Goal: Information Seeking & Learning: Learn about a topic

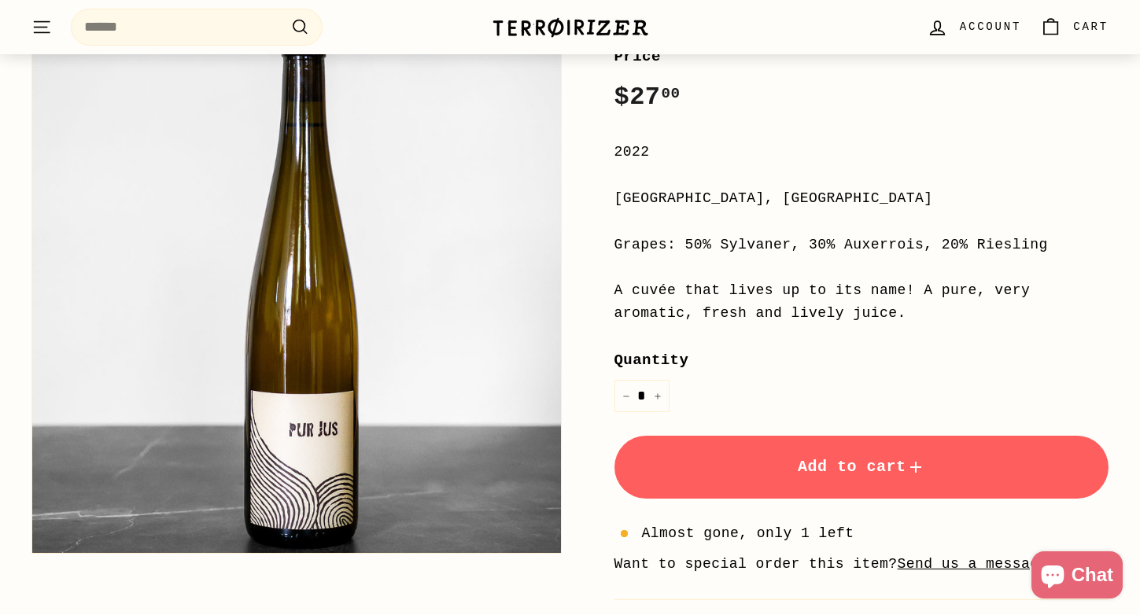
scroll to position [239, 0]
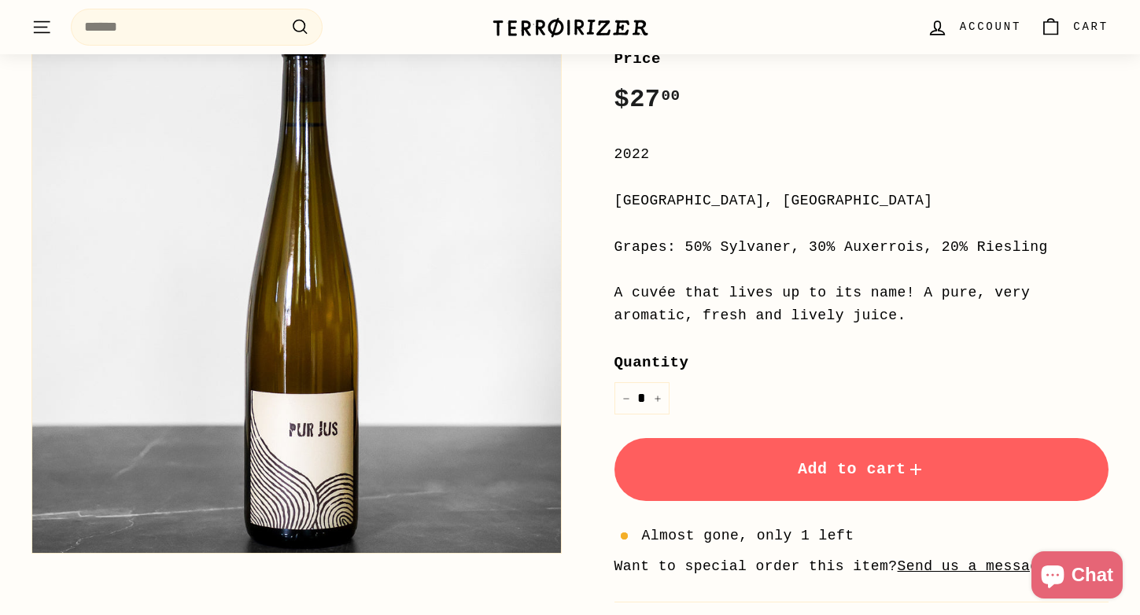
click at [612, 240] on div "Pur Jus [PERSON_NAME] Price Regular price $27 00 $27.00 / 2022 [GEOGRAPHIC_DATA…" at bounding box center [844, 305] width 530 height 778
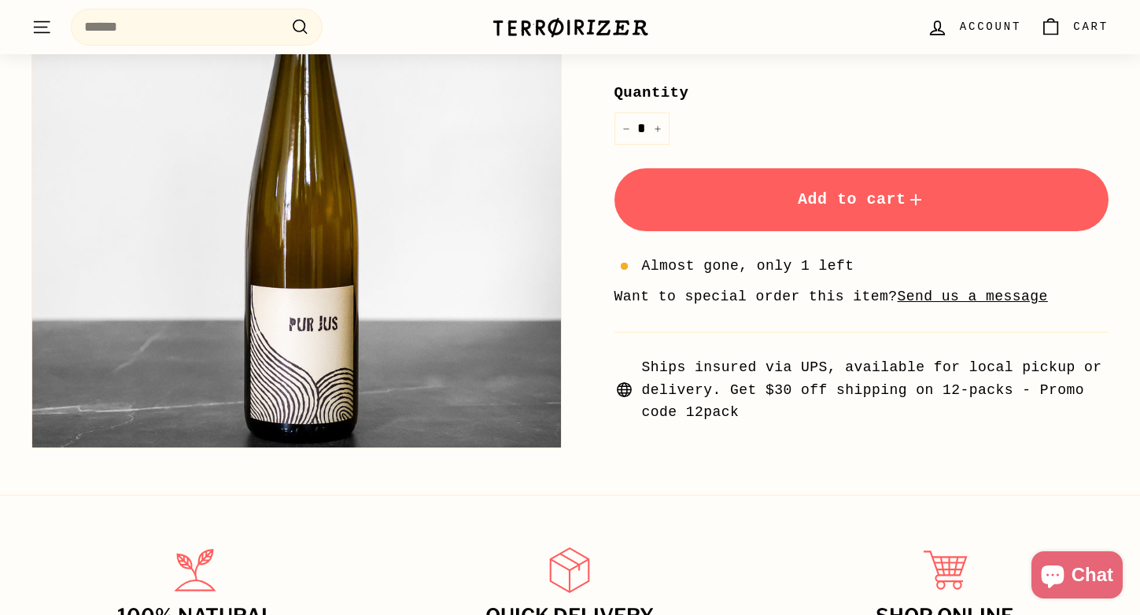
scroll to position [851, 0]
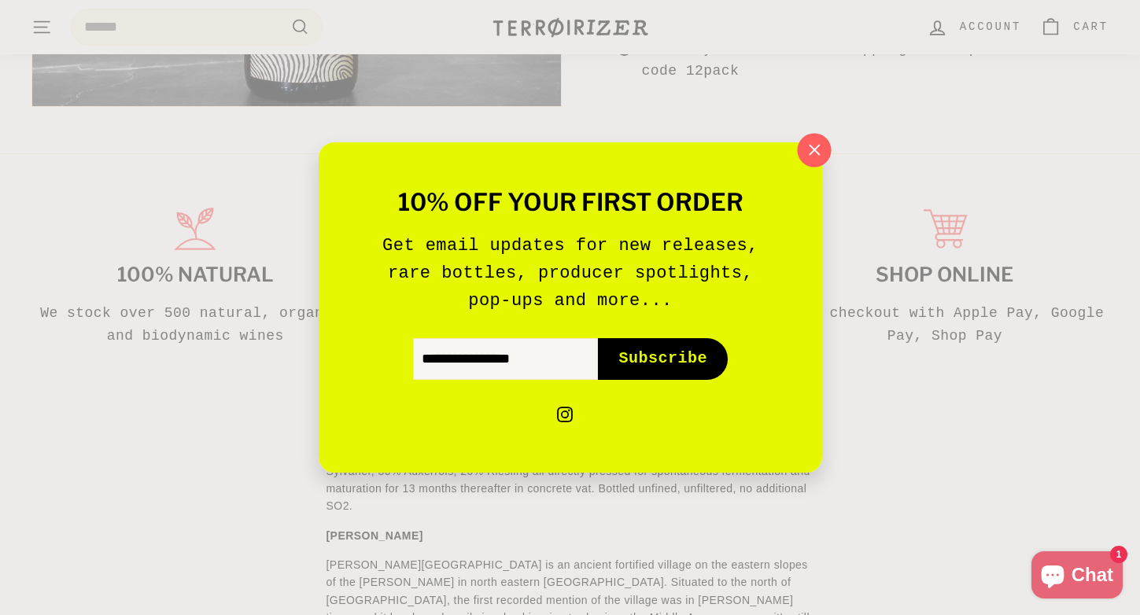
click at [818, 153] on icon "button" at bounding box center [814, 150] width 10 height 10
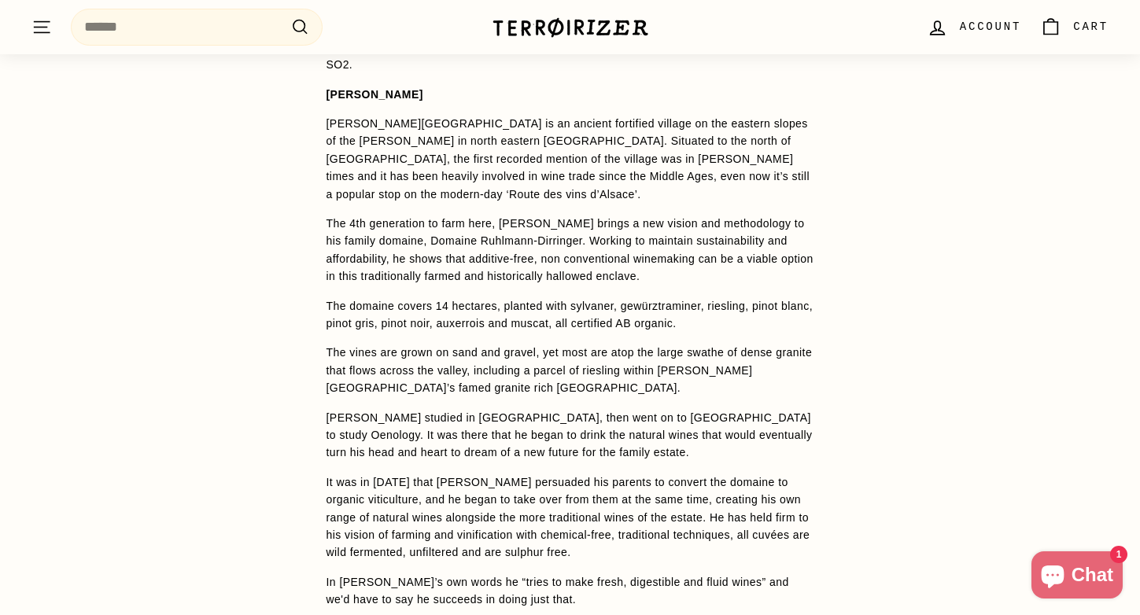
scroll to position [1291, 0]
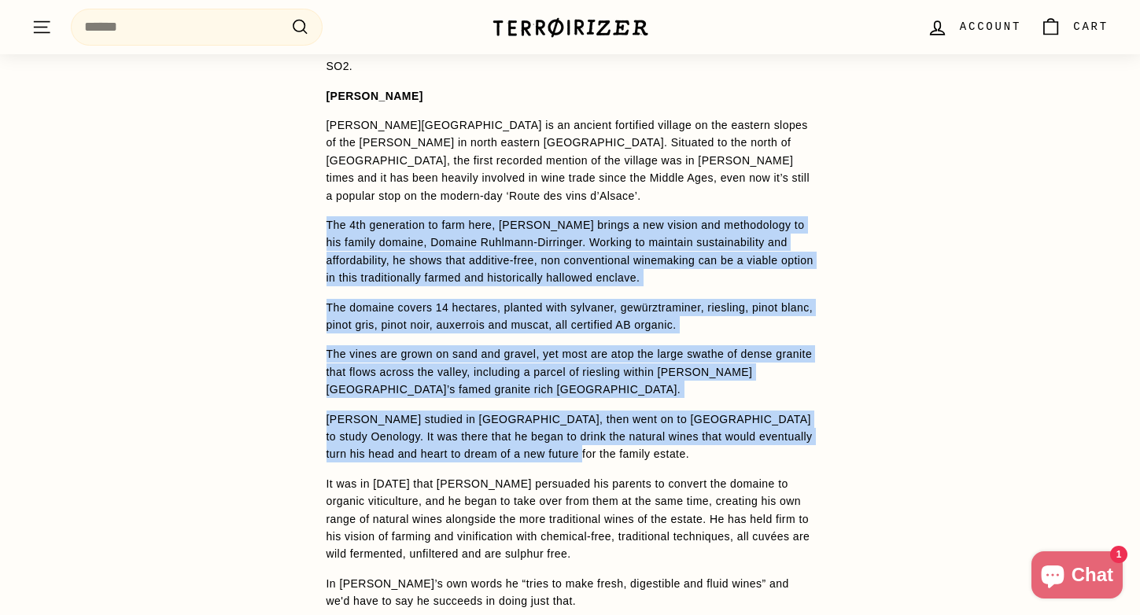
drag, startPoint x: 322, startPoint y: 187, endPoint x: 660, endPoint y: 415, distance: 407.5
click at [660, 415] on div "WINE DETAILS From [PERSON_NAME][GEOGRAPHIC_DATA] in [GEOGRAPHIC_DATA], this is …" at bounding box center [570, 356] width 551 height 805
click at [660, 415] on p "[PERSON_NAME] studied in [GEOGRAPHIC_DATA], then went on to [GEOGRAPHIC_DATA] t…" at bounding box center [571, 437] width 488 height 53
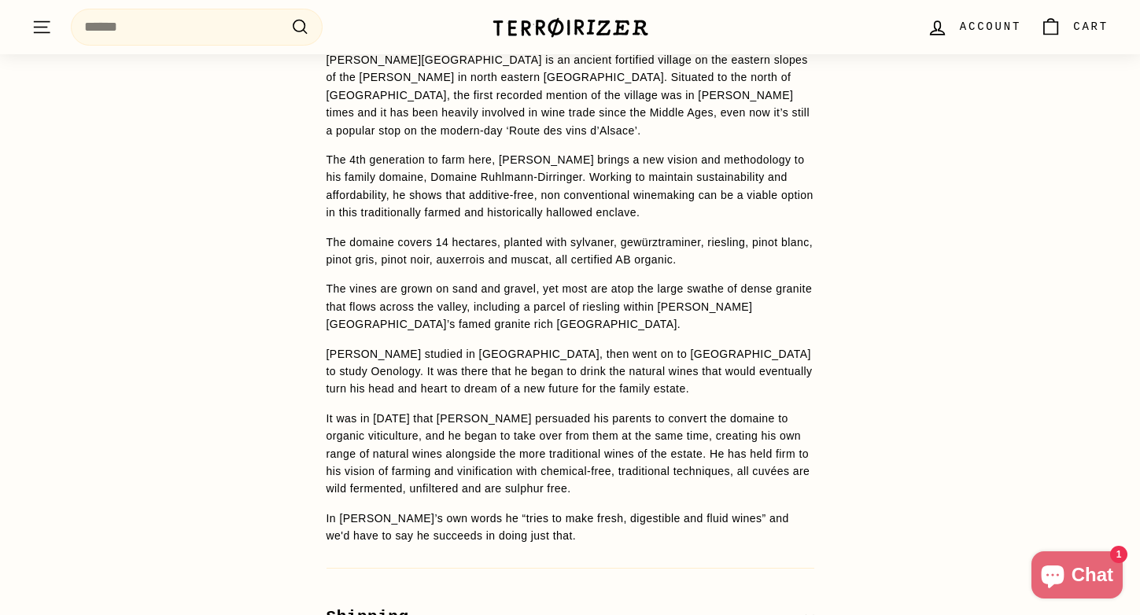
scroll to position [1362, 0]
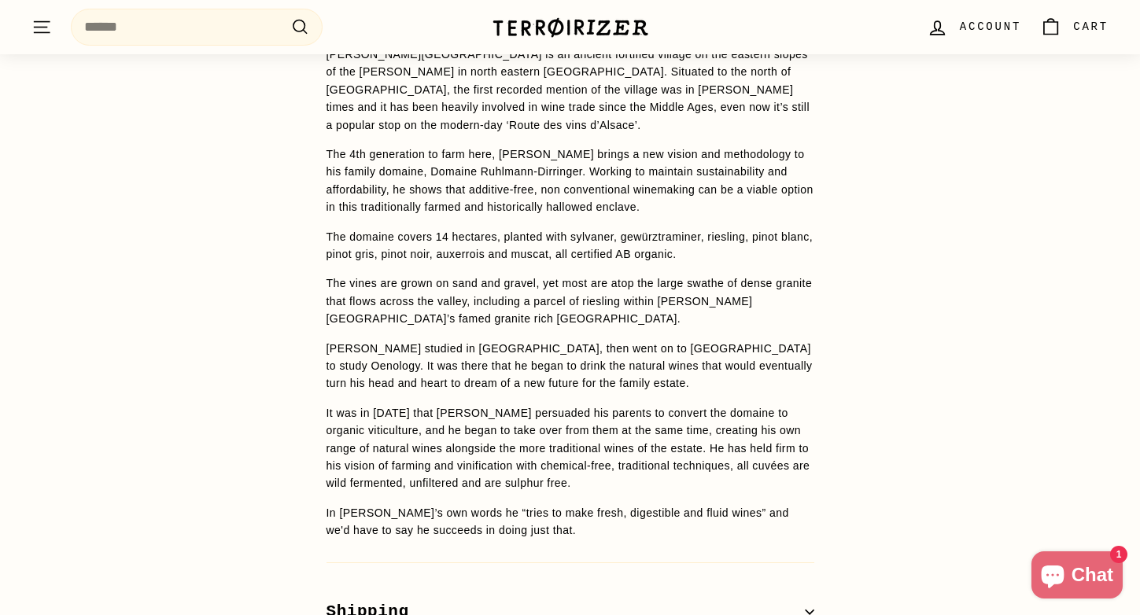
click at [660, 415] on p "It was in [DATE] that [PERSON_NAME] persuaded his parents to convert the domain…" at bounding box center [571, 449] width 488 height 88
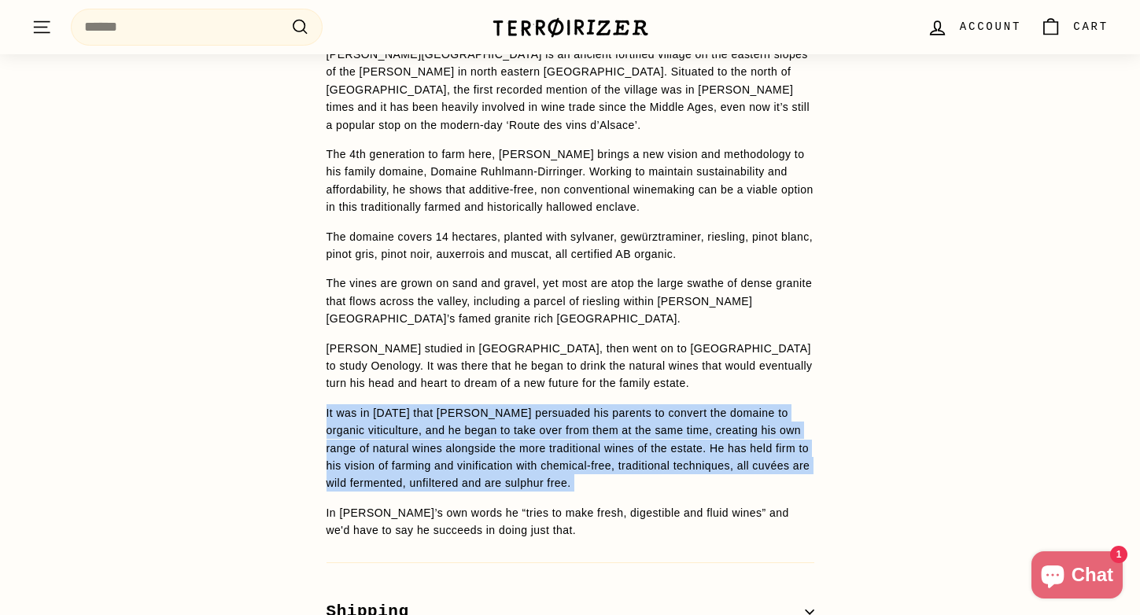
click at [660, 415] on p "It was in [DATE] that [PERSON_NAME] persuaded his parents to convert the domain…" at bounding box center [571, 449] width 488 height 88
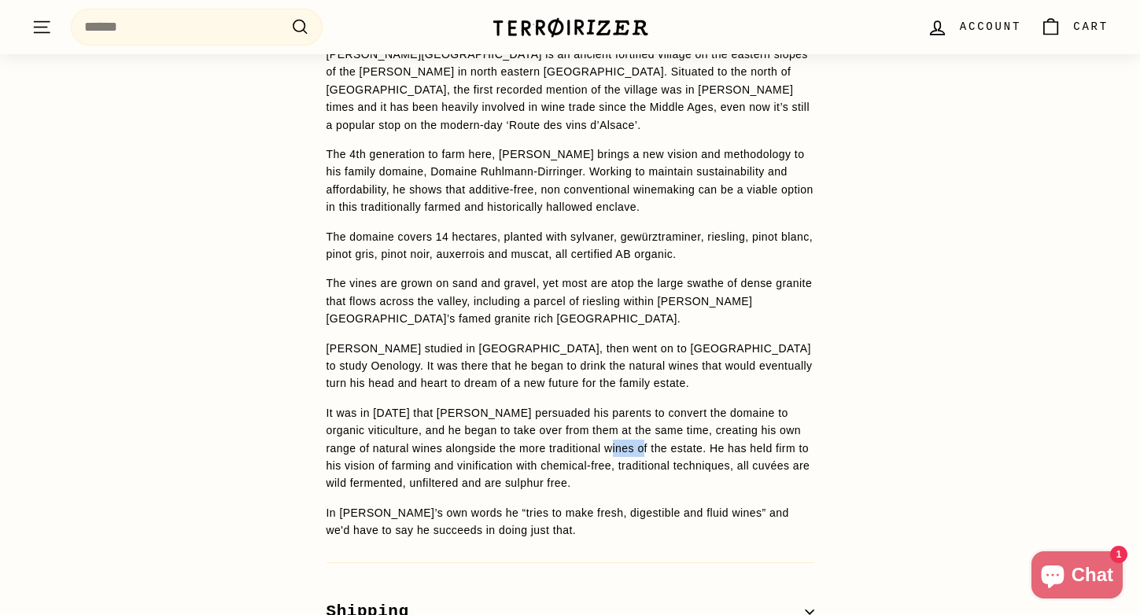
click at [660, 415] on p "It was in [DATE] that [PERSON_NAME] persuaded his parents to convert the domain…" at bounding box center [571, 449] width 488 height 88
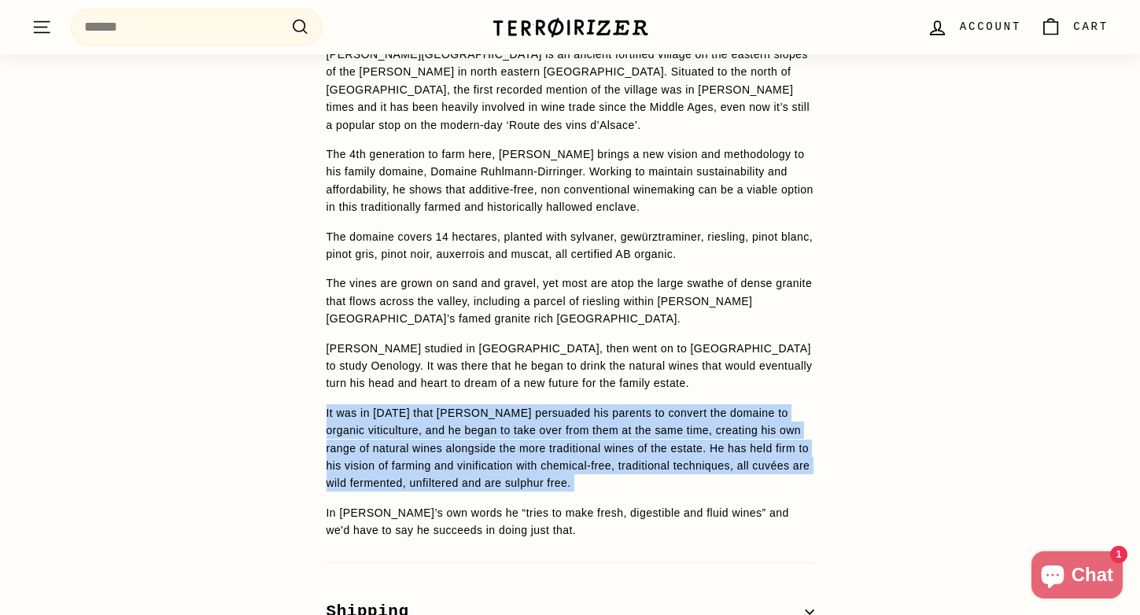
click at [660, 415] on p "It was in [DATE] that [PERSON_NAME] persuaded his parents to convert the domain…" at bounding box center [571, 449] width 488 height 88
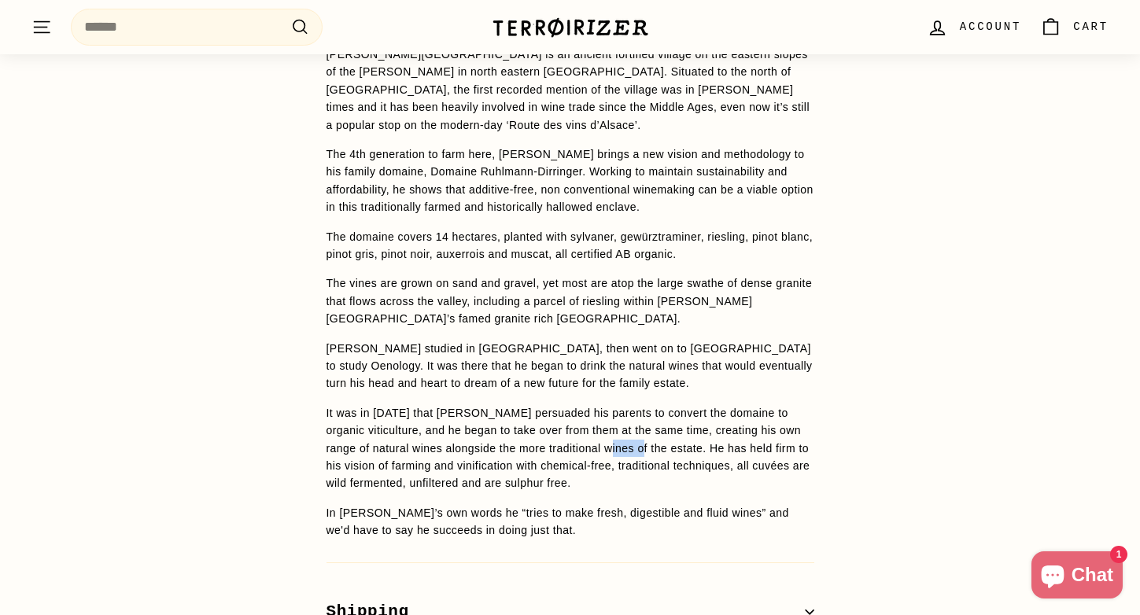
click at [660, 415] on p "It was in [DATE] that [PERSON_NAME] persuaded his parents to convert the domain…" at bounding box center [571, 449] width 488 height 88
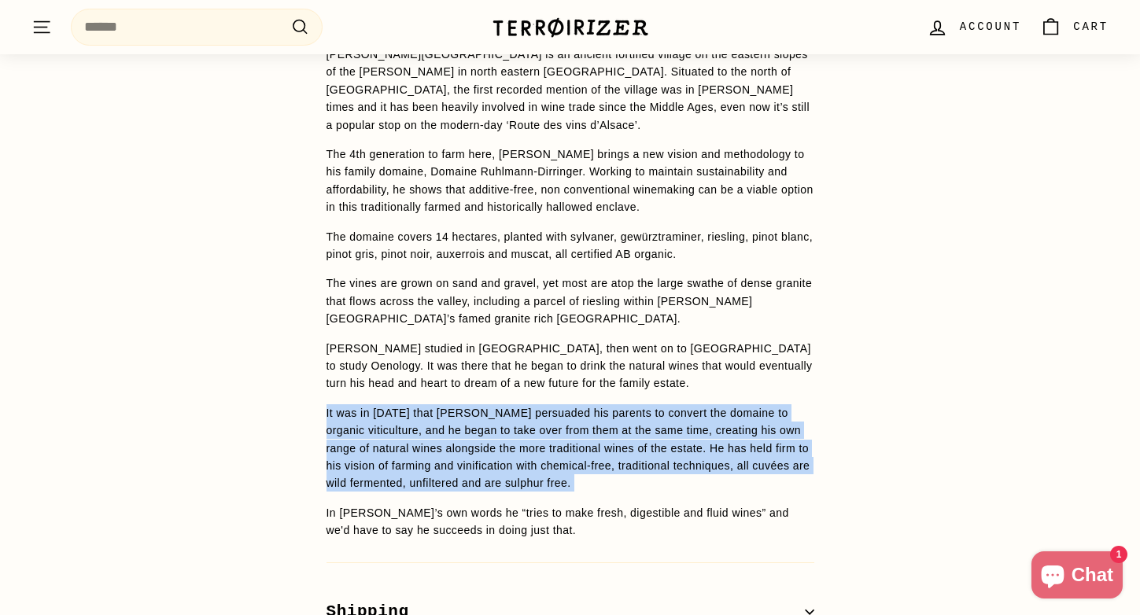
click at [660, 415] on p "It was in [DATE] that [PERSON_NAME] persuaded his parents to convert the domain…" at bounding box center [571, 449] width 488 height 88
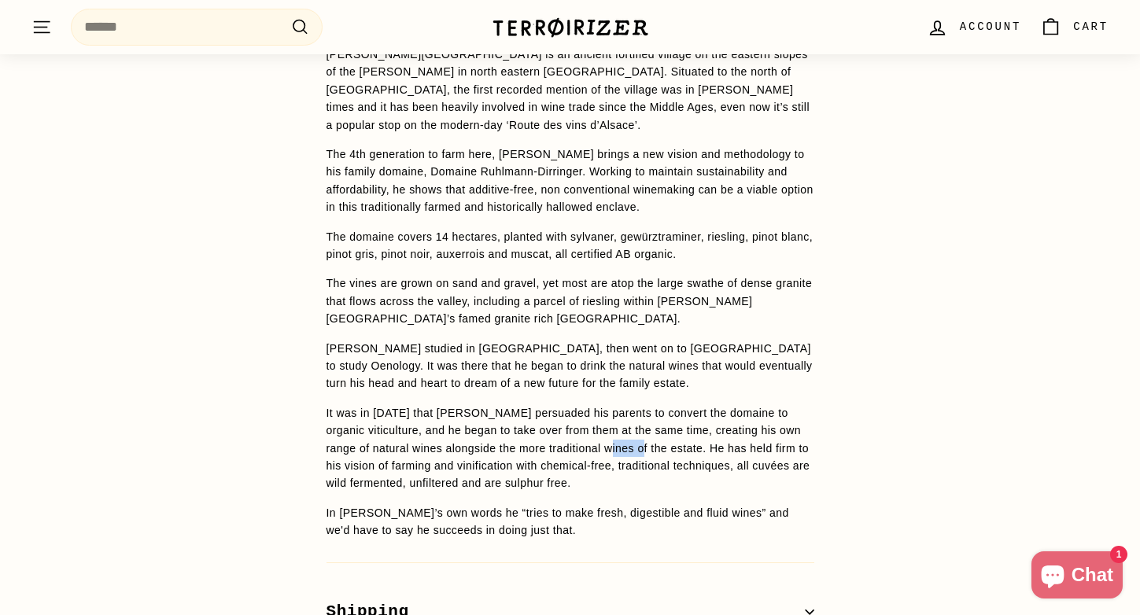
click at [660, 415] on p "It was in [DATE] that [PERSON_NAME] persuaded his parents to convert the domain…" at bounding box center [571, 449] width 488 height 88
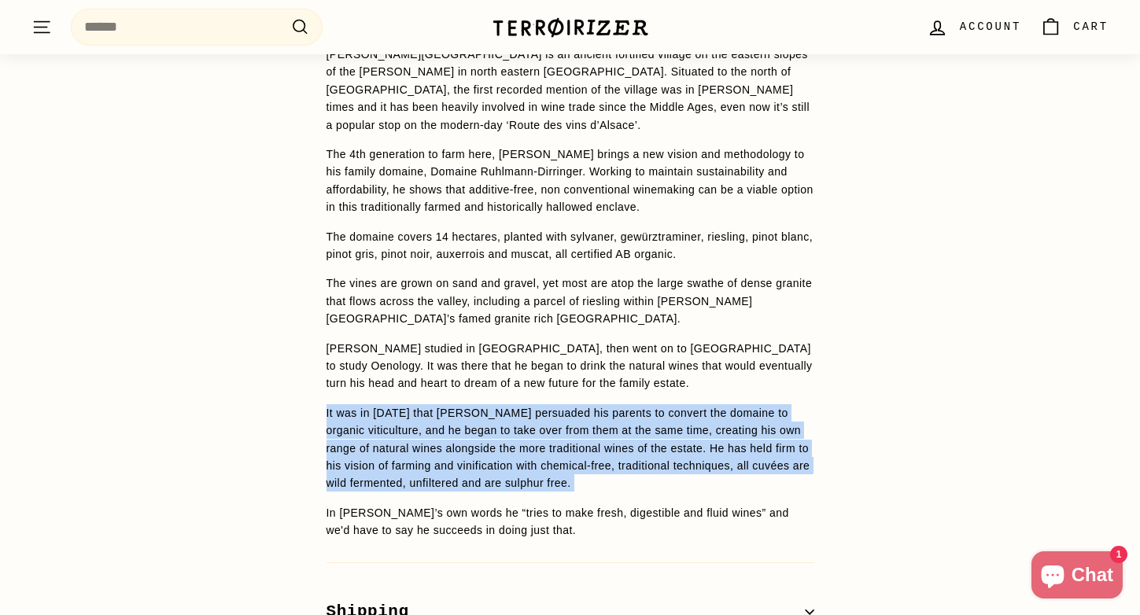
click at [660, 415] on p "It was in [DATE] that [PERSON_NAME] persuaded his parents to convert the domain…" at bounding box center [571, 449] width 488 height 88
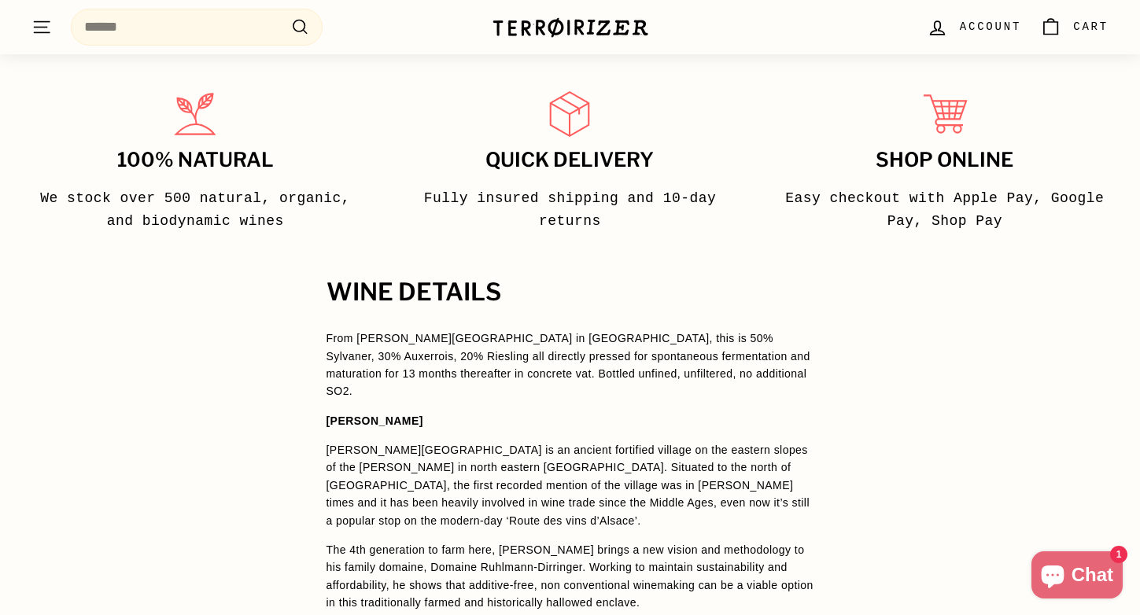
scroll to position [1011, 0]
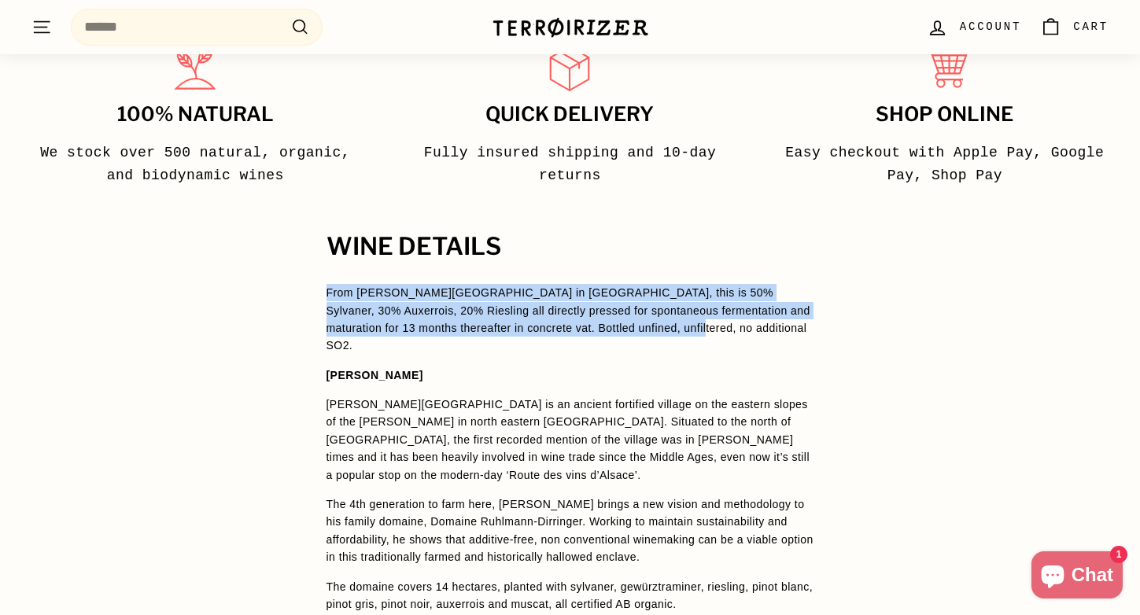
drag, startPoint x: 660, startPoint y: 320, endPoint x: 264, endPoint y: 298, distance: 397.3
copy span "From [PERSON_NAME][GEOGRAPHIC_DATA] in [GEOGRAPHIC_DATA], this is 50% Sylvaner,…"
